Goal: Feedback & Contribution: Submit feedback/report problem

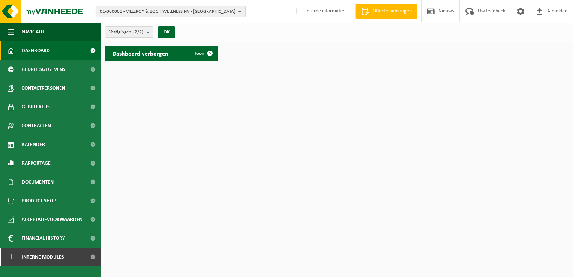
click at [240, 13] on b "button" at bounding box center [241, 11] width 7 height 10
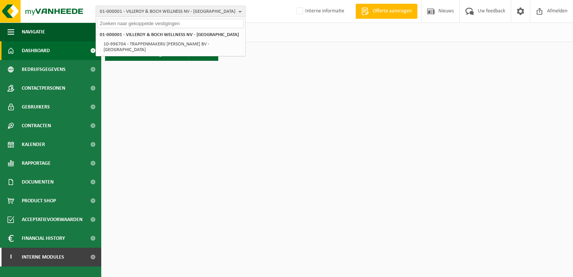
click at [216, 27] on input "text" at bounding box center [170, 23] width 146 height 9
paste input "01-003059"
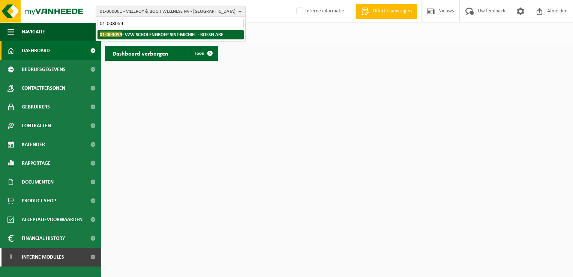
type input "01-003059"
click at [160, 36] on strong "01-003059 - VZW SCHOLENGROEP SINT-MICHIEL - ROESELARE" at bounding box center [161, 34] width 123 height 6
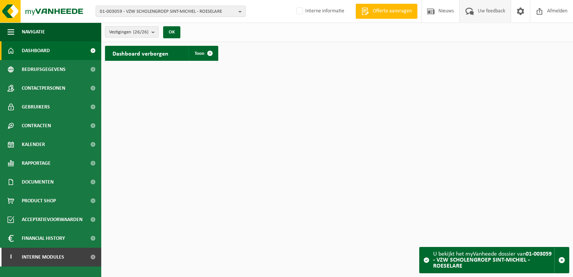
click at [494, 11] on span "Uw feedback" at bounding box center [491, 11] width 31 height 22
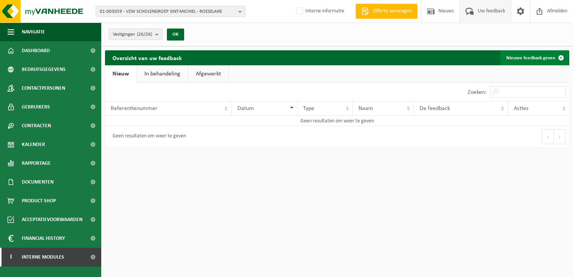
click at [523, 57] on link "Nieuwe feedback geven" at bounding box center [534, 57] width 68 height 15
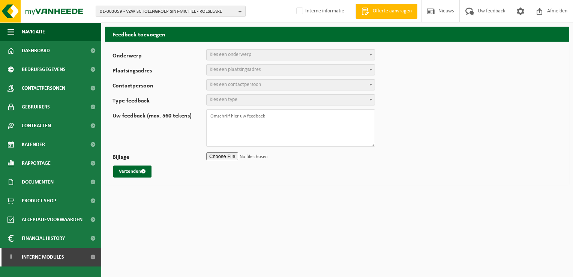
select select
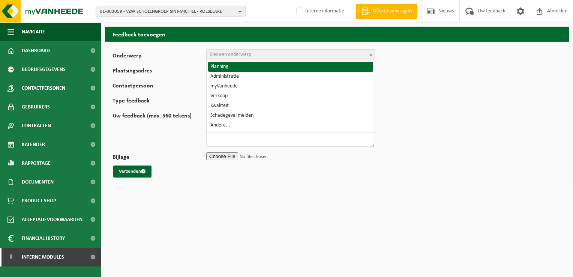
click at [261, 59] on span "Kies een onderwerp" at bounding box center [291, 54] width 168 height 10
select select "1"
select select
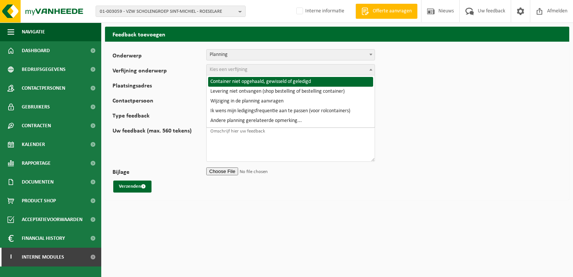
click at [221, 70] on span "Kies een verfijning" at bounding box center [229, 70] width 38 height 6
click at [240, 54] on span "Planning" at bounding box center [291, 54] width 168 height 10
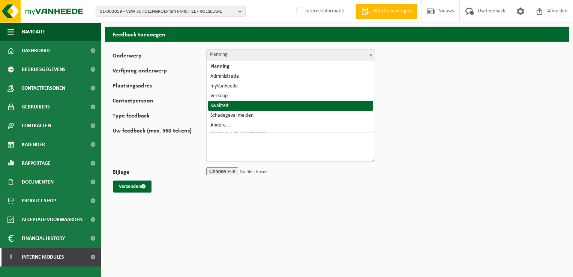
select select "25"
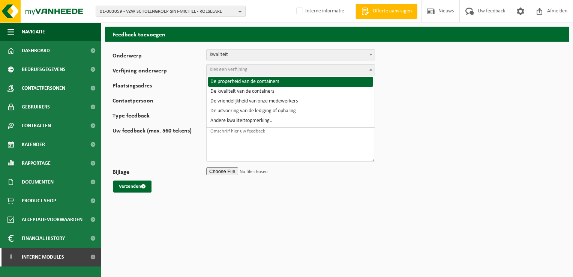
click at [237, 70] on span "Kies een verfijning" at bounding box center [229, 70] width 38 height 6
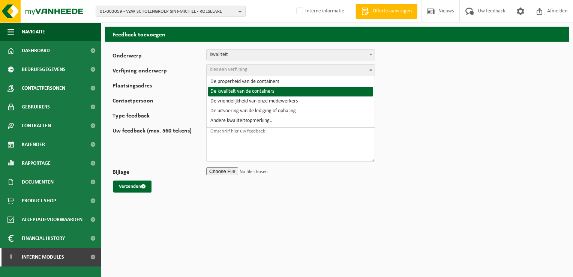
select select "27"
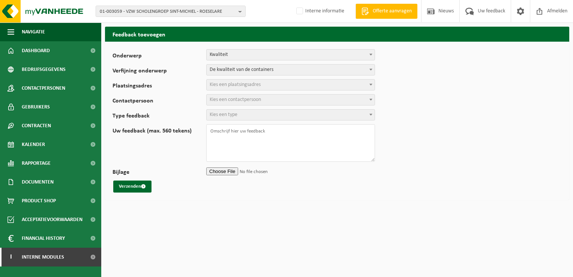
click at [255, 84] on span "Kies een plaatsingsadres" at bounding box center [235, 85] width 51 height 6
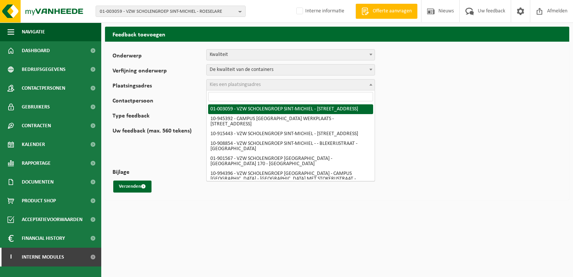
paste input "01-065505"
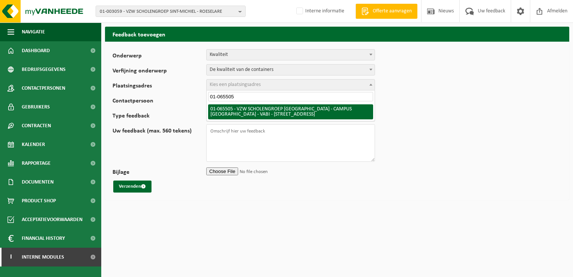
type input "01-065505"
select select "10860"
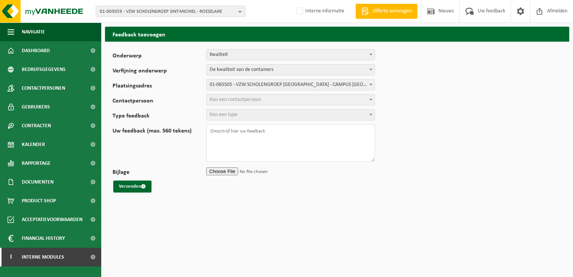
click at [275, 100] on span "Kies een contactpersoon" at bounding box center [291, 99] width 168 height 10
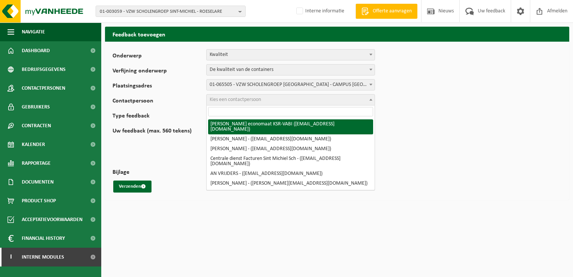
click at [276, 111] on input "search" at bounding box center [290, 111] width 165 height 9
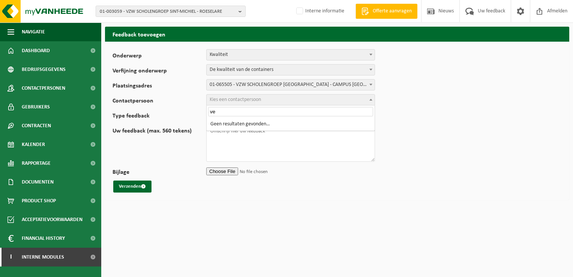
type input "v"
click at [443, 151] on form "Onderwerp Planning Administratie myVanheede Verkoop Kwaliteit Schadegeval melde…" at bounding box center [336, 120] width 449 height 143
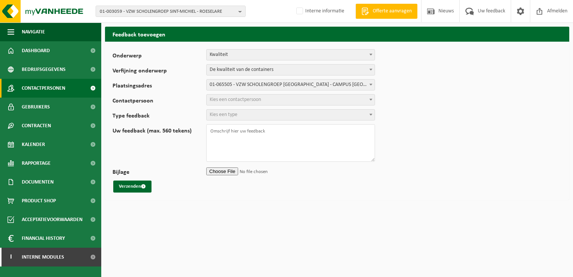
click at [49, 86] on span "Contactpersonen" at bounding box center [43, 88] width 43 height 19
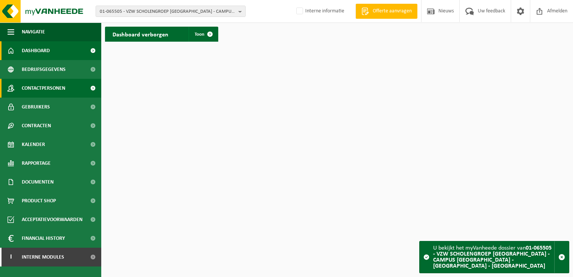
click at [46, 88] on span "Contactpersonen" at bounding box center [43, 88] width 43 height 19
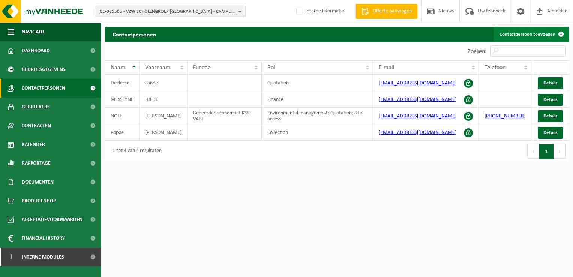
click at [525, 34] on link "Contactpersoon toevoegen" at bounding box center [530, 34] width 75 height 15
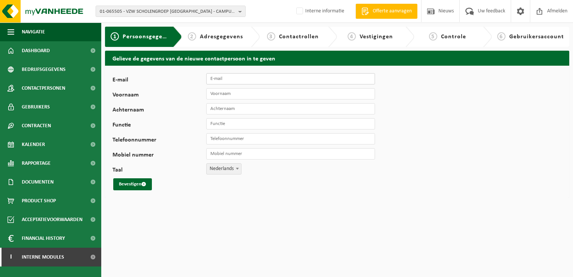
paste input "Veerle Feys <veerle.feys@sint-michiel.be>"
type input "Veerle Feys <veerle.feys@sint-michiel.be>"
click at [263, 95] on input "Voornaam" at bounding box center [290, 93] width 169 height 11
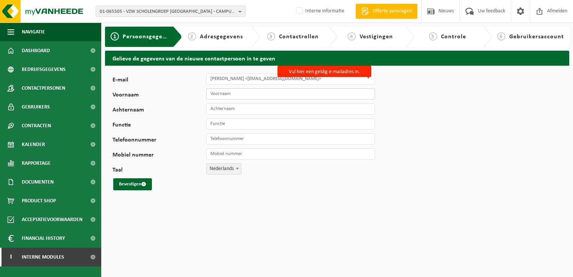
paste input "Veerle Feys <veerle.feys@sint-michiel.be>"
type input "Veerle Feys <veerle.feys@sint-michiel.be>"
click at [265, 109] on input "Achternaam" at bounding box center [290, 108] width 169 height 11
paste input "Veerle Feys <veerle.feys@sint-michiel.be>"
type input "Veerle Feys <veerle.feys@sint-michiel.be>"
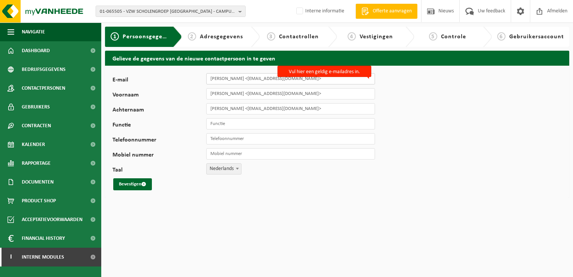
click at [306, 80] on input "Veerle Feys <veerle.feys@sint-michiel.be>" at bounding box center [290, 78] width 169 height 11
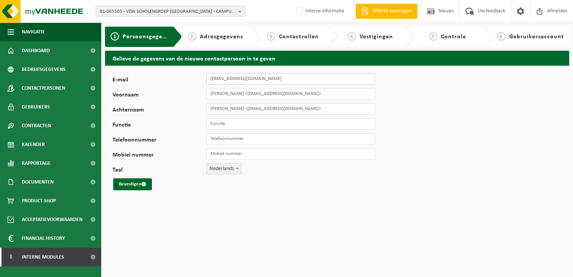
click at [306, 80] on input "[EMAIL_ADDRESS][DOMAIN_NAME]" at bounding box center [290, 78] width 169 height 11
type input "veerle.feys@sint-michiel.be"
click at [309, 94] on input "Veerle Feys <veerle.feys@sint-michiel.be>" at bounding box center [290, 93] width 169 height 11
type input "Veerle"
click at [362, 108] on input "Veerle Feys <veerle.feys@sint-michiel.be>" at bounding box center [290, 108] width 169 height 11
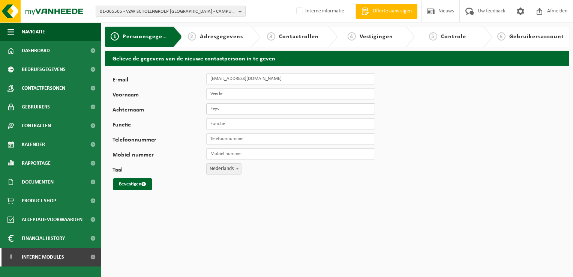
type input "Feys"
click at [342, 124] on input "Functie" at bounding box center [290, 123] width 169 height 11
paste input "Stafmedewerker Campus Zuid"
type input "Stafmedewerker Campus Zuid"
click at [271, 137] on input "Telefoonnummer" at bounding box center [290, 138] width 169 height 11
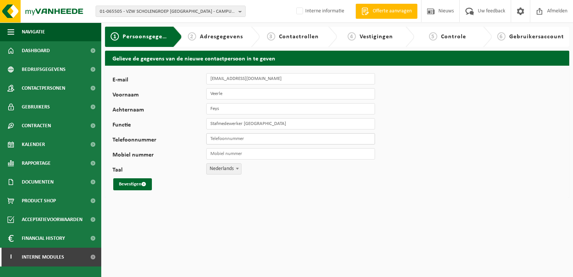
paste input "051 26 47 26"
type input "051 26 47 26"
click at [262, 152] on input "Mobiel nummer" at bounding box center [290, 153] width 169 height 11
click at [214, 187] on div "Bevestigen" at bounding box center [234, 184] width 244 height 12
click at [137, 184] on button "Bevestigen" at bounding box center [132, 184] width 39 height 12
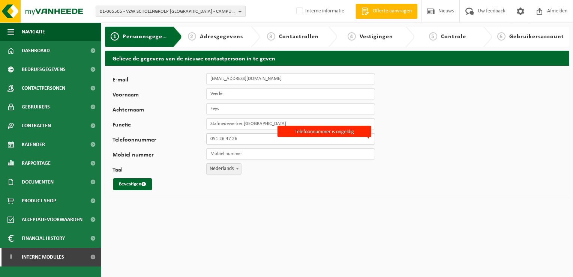
click at [248, 139] on input "051 26 47 26" at bounding box center [290, 138] width 169 height 11
click at [211, 138] on input "051 26 47 26" at bounding box center [290, 138] width 169 height 11
type input "+32 51 26 47 26"
click at [139, 186] on button "Bevestigen" at bounding box center [132, 184] width 39 height 12
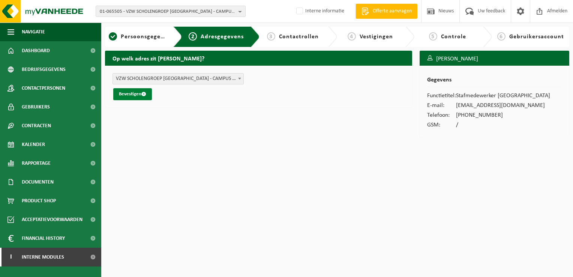
click at [130, 94] on button "Bevestigen" at bounding box center [132, 94] width 39 height 12
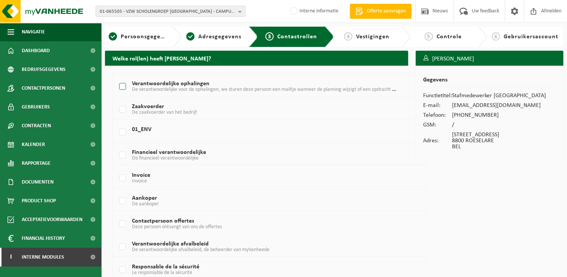
click at [123, 85] on label "Verantwoordelijke ophalingen De verantwoordelijke voor de ophalingen, we sturen…" at bounding box center [257, 86] width 279 height 11
click at [117, 77] on input "Verantwoordelijke ophalingen De verantwoordelijke voor de ophalingen, we sturen…" at bounding box center [116, 77] width 0 height 0
checkbox input "true"
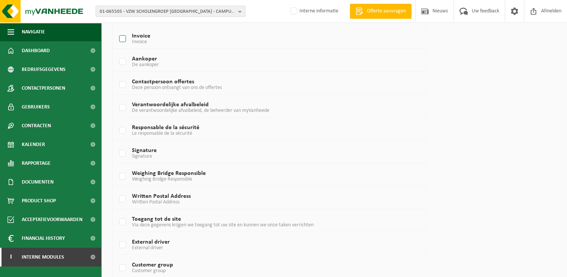
scroll to position [150, 0]
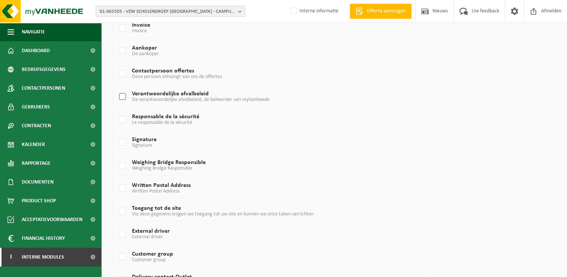
click at [119, 94] on label "Verantwoordelijke afvalbeleid De verantwoordelijke afvalbeleid, de beheerder va…" at bounding box center [257, 96] width 279 height 11
click at [117, 87] on input "Verantwoordelijke afvalbeleid De verantwoordelijke afvalbeleid, de beheerder va…" at bounding box center [116, 87] width 0 height 0
checkbox input "true"
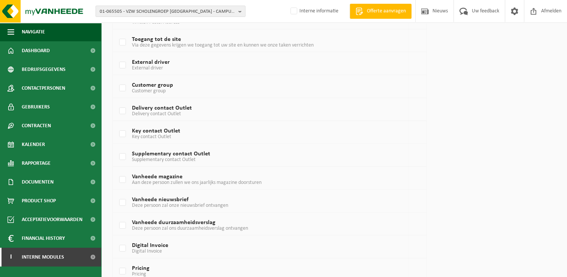
scroll to position [465, 0]
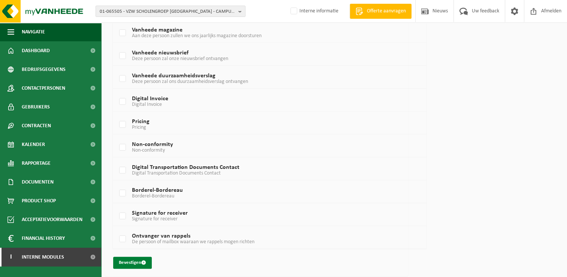
click at [124, 258] on button "Bevestigen" at bounding box center [132, 262] width 39 height 12
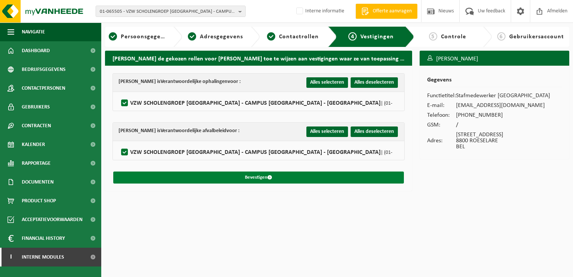
click at [263, 176] on button "Bevestigen" at bounding box center [258, 177] width 291 height 12
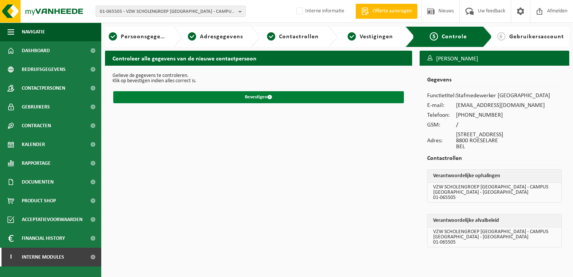
click at [249, 97] on button "Bevestigen" at bounding box center [258, 97] width 291 height 12
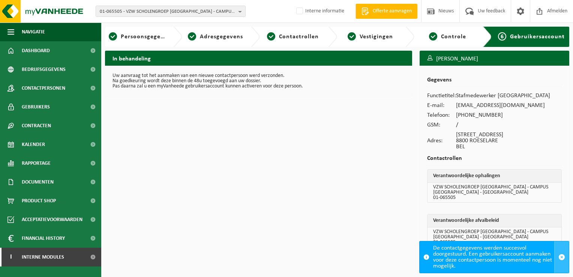
click at [562, 256] on span "button" at bounding box center [561, 256] width 7 height 7
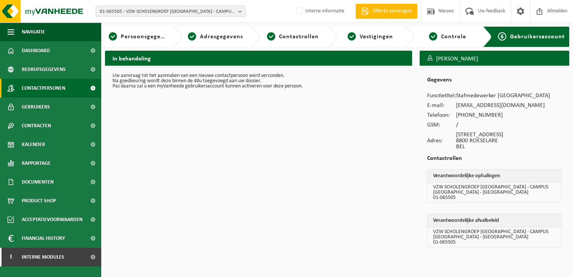
click at [45, 88] on span "Contactpersonen" at bounding box center [43, 88] width 43 height 19
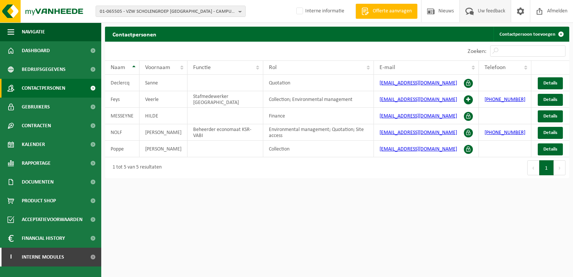
click at [484, 9] on span "Uw feedback" at bounding box center [491, 11] width 31 height 22
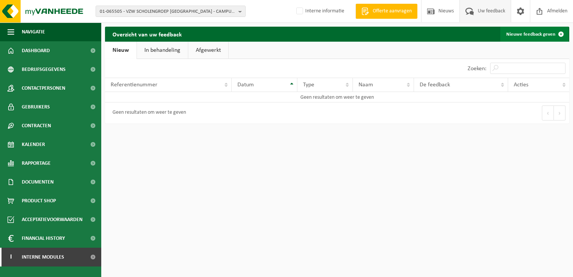
click at [516, 37] on link "Nieuwe feedback geven" at bounding box center [534, 34] width 68 height 15
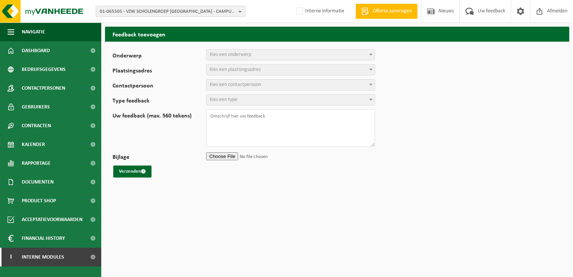
select select
click at [244, 54] on span "Kies een onderwerp" at bounding box center [231, 55] width 42 height 6
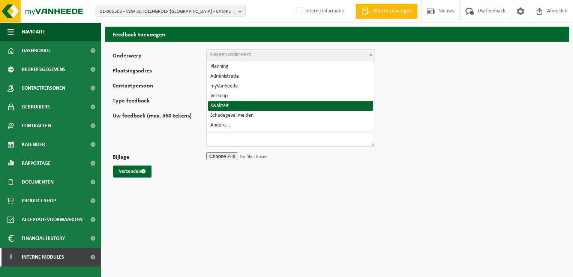
select select "25"
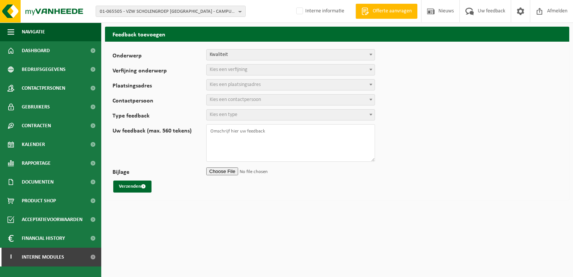
click at [241, 70] on span "Kies een verfijning" at bounding box center [229, 70] width 38 height 6
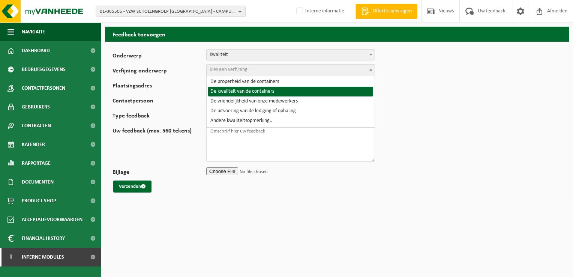
select select "27"
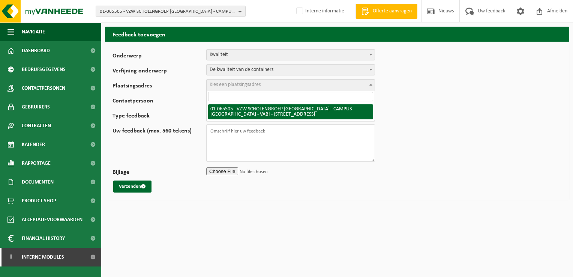
click at [241, 82] on span "Kies een plaatsingsadres" at bounding box center [235, 85] width 51 height 6
select select "10860"
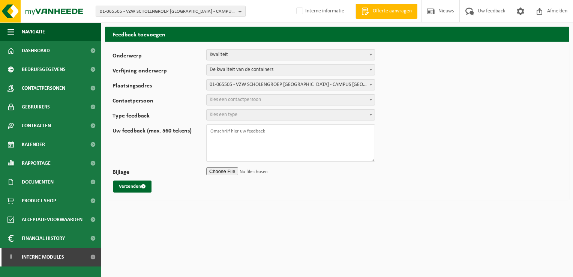
click at [242, 97] on span "Kies een contactpersoon" at bounding box center [235, 100] width 51 height 6
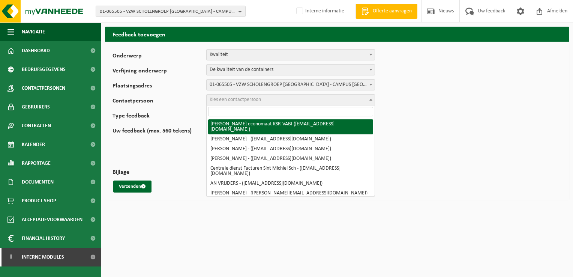
click at [275, 111] on input "search" at bounding box center [290, 111] width 165 height 9
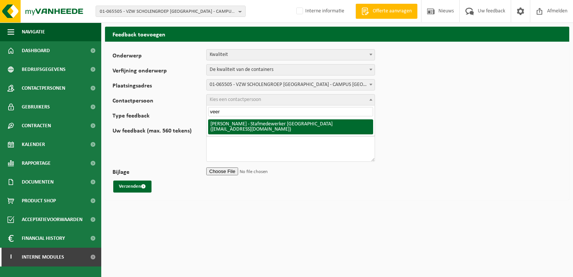
type input "veer"
select select "128487"
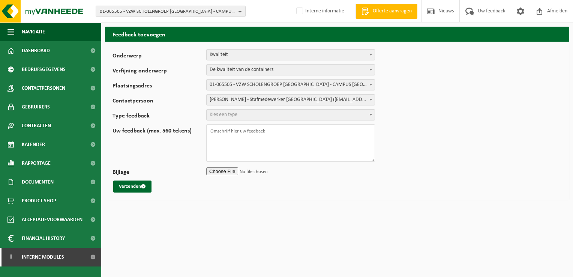
click at [245, 117] on span "Kies een type" at bounding box center [291, 114] width 168 height 10
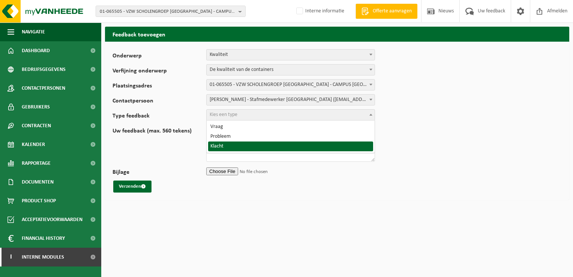
select select "COM"
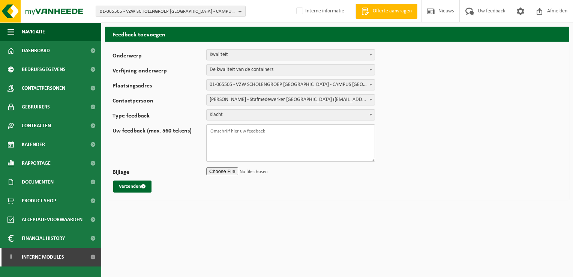
click at [279, 132] on textarea "Uw feedback (max. 560 tekens)" at bounding box center [290, 142] width 169 height 37
paste textarea "TL-VEL-091296"
paste textarea "voedingsafval, bevat producten van dierlijke oorsprong, geme"
type textarea "TL-VEL-091296 voedingsafval, bevat producten van dierlijke oorsprong, geme Goed…"
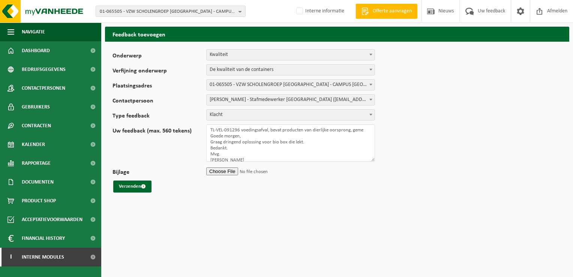
click at [228, 172] on input "Bijlage" at bounding box center [290, 170] width 169 height 11
type input "C:\fakepath\SG Sint-Michiel Campus Zuid - Defecte groene voedingsbak dringende …"
click at [148, 190] on button "Verzenden" at bounding box center [132, 186] width 38 height 12
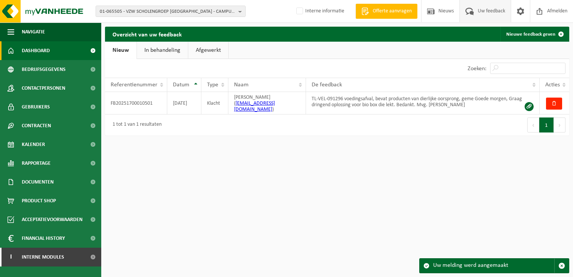
click at [38, 53] on span "Dashboard" at bounding box center [36, 50] width 28 height 19
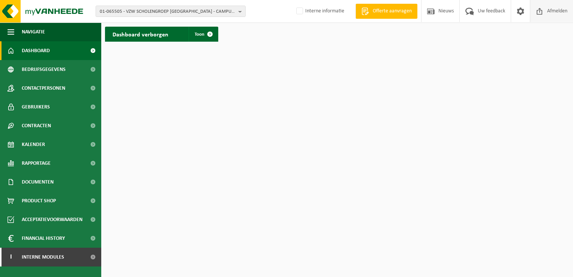
click at [558, 9] on span "Afmelden" at bounding box center [557, 11] width 24 height 22
